Goal: Navigation & Orientation: Find specific page/section

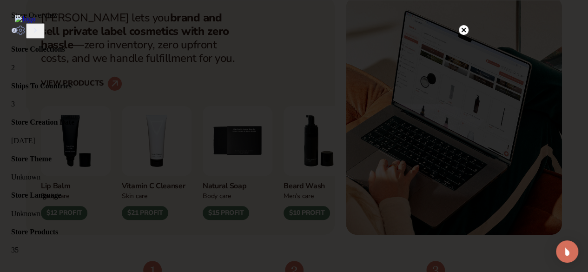
click at [463, 28] on circle at bounding box center [464, 30] width 10 height 10
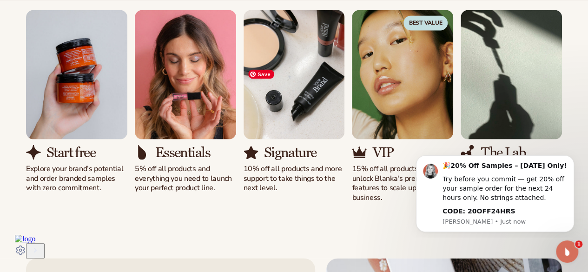
scroll to position [857, 0]
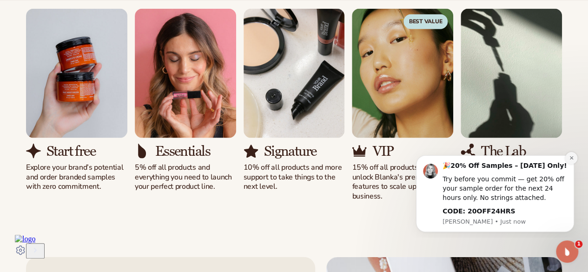
click at [572, 157] on icon "Dismiss notification" at bounding box center [570, 157] width 3 height 3
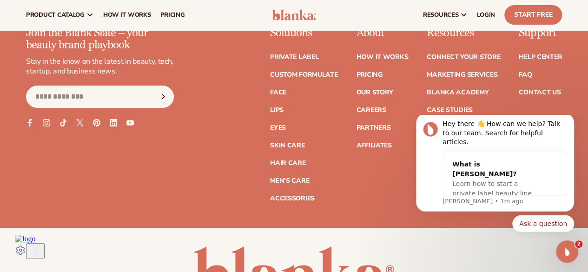
scroll to position [3620, 0]
click at [270, 61] on link "Private label" at bounding box center [294, 57] width 48 height 7
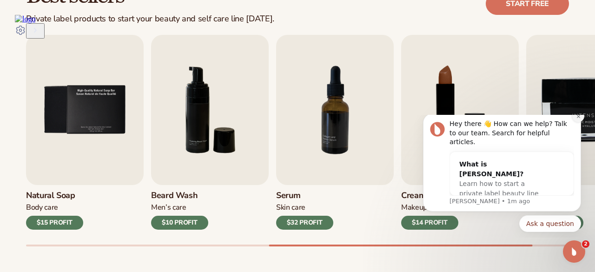
click at [579, 119] on icon "Dismiss notification" at bounding box center [578, 116] width 5 height 5
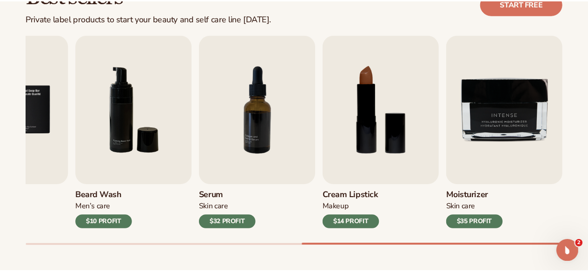
scroll to position [207, 0]
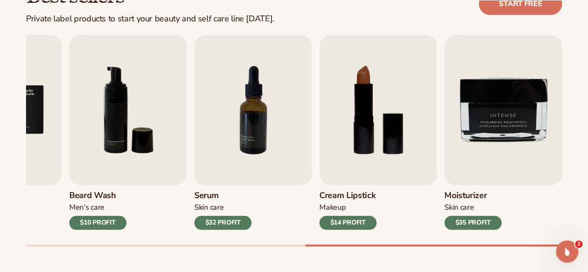
click at [347, 19] on div "Best sellers Private label products to start your beauty and self care line [DA…" at bounding box center [294, 4] width 536 height 40
drag, startPoint x: 339, startPoint y: 478, endPoint x: 62, endPoint y: 243, distance: 362.9
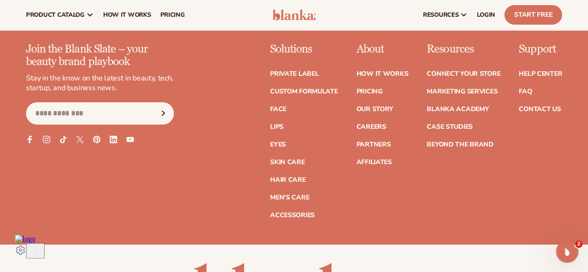
scroll to position [1606, 0]
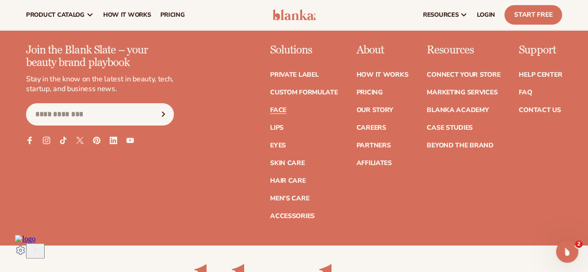
click at [270, 107] on link "Face" at bounding box center [278, 110] width 16 height 7
